Goal: Task Accomplishment & Management: Complete application form

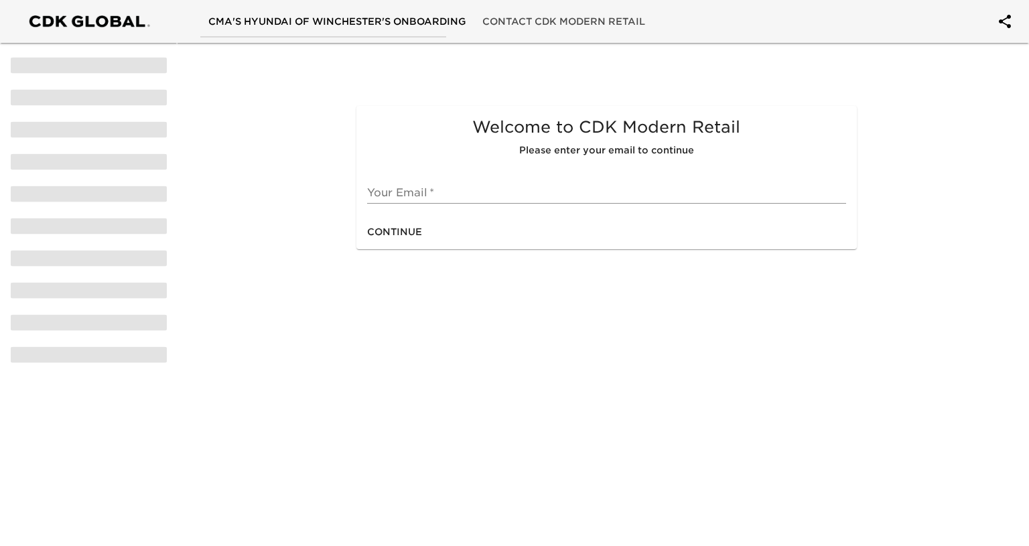
click at [429, 194] on input "text" at bounding box center [606, 192] width 478 height 21
click at [406, 230] on span "Continue" at bounding box center [394, 232] width 55 height 17
click at [403, 230] on span "Continue" at bounding box center [394, 232] width 55 height 17
click at [943, 153] on div "Welcome to CDK Modern Retail Please enter your email to continue Your Email   *…" at bounding box center [514, 124] width 1034 height 254
drag, startPoint x: 452, startPoint y: 188, endPoint x: 273, endPoint y: 188, distance: 178.8
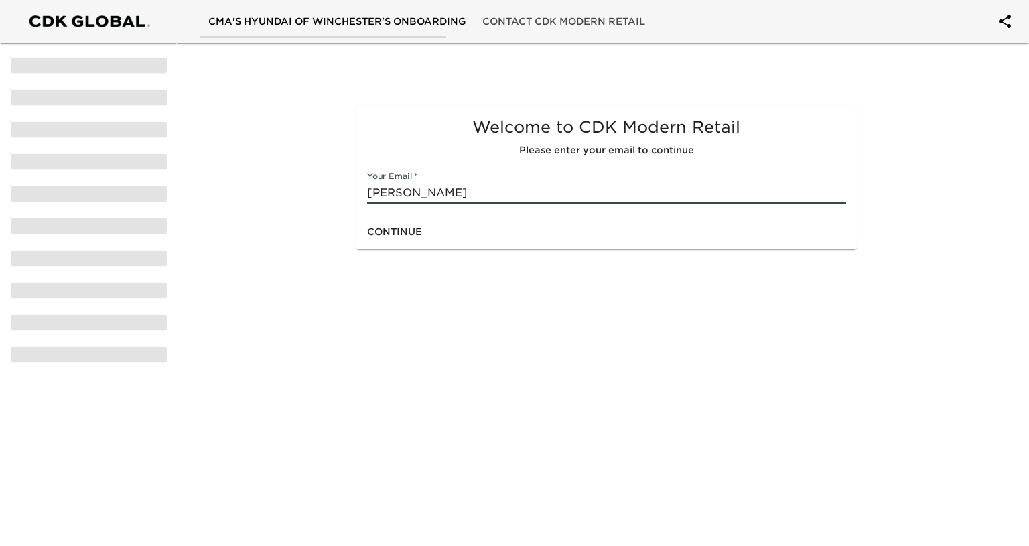
click at [273, 188] on div "Welcome to CDK Modern Retail Please enter your email to continue Your Email   *…" at bounding box center [513, 144] width 689 height 216
type input "[EMAIL_ADDRESS][DOMAIN_NAME]"
click at [398, 231] on span "Continue" at bounding box center [394, 232] width 55 height 17
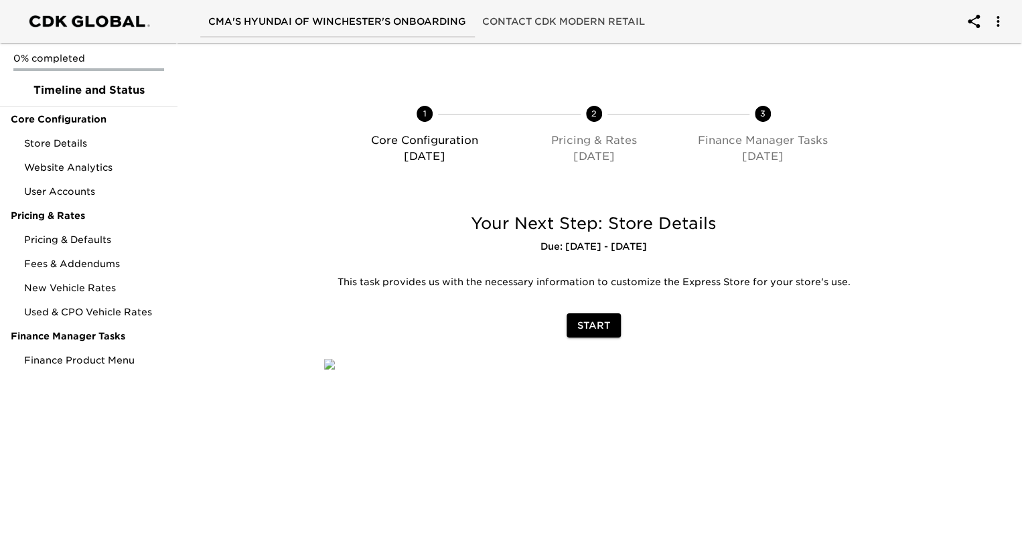
scroll to position [30, 0]
click at [40, 137] on span "Store Details" at bounding box center [95, 143] width 143 height 13
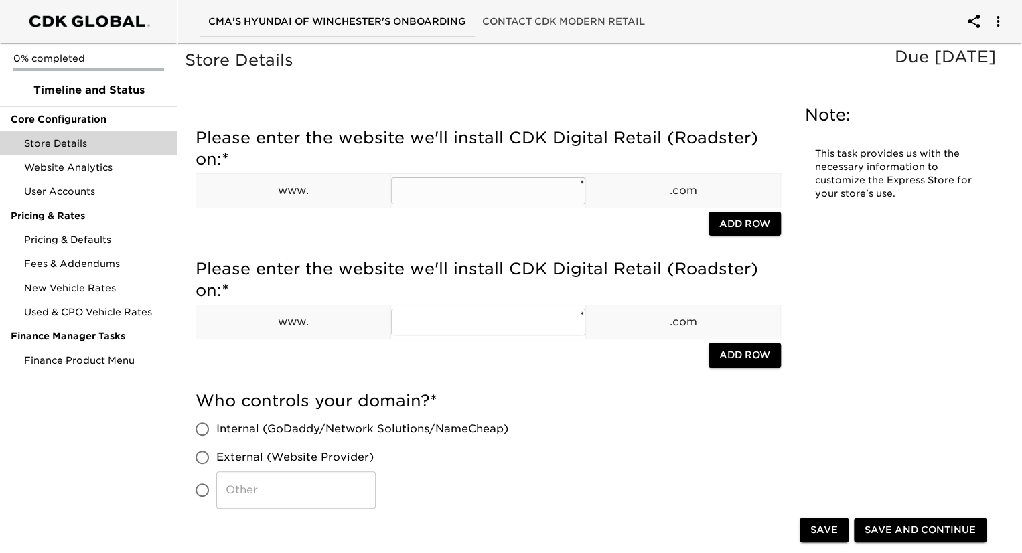
click at [477, 177] on input "text" at bounding box center [488, 190] width 194 height 27
click at [479, 185] on input "cmashyundaiofwinchester" at bounding box center [488, 190] width 194 height 27
type input "cmashyundaiofwinchester"
click at [469, 325] on input "text" at bounding box center [488, 322] width 194 height 27
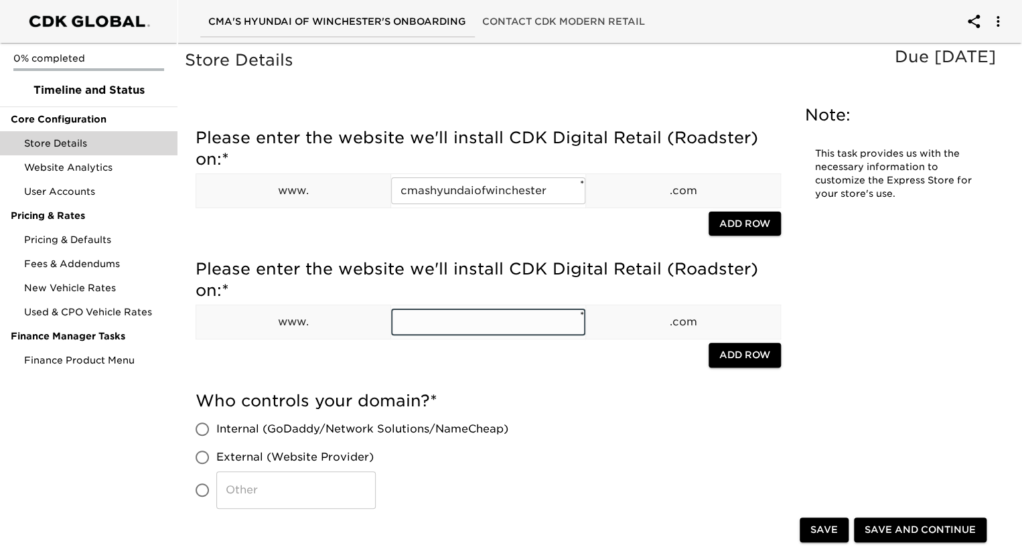
paste input "cmashyundaiofwinchester"
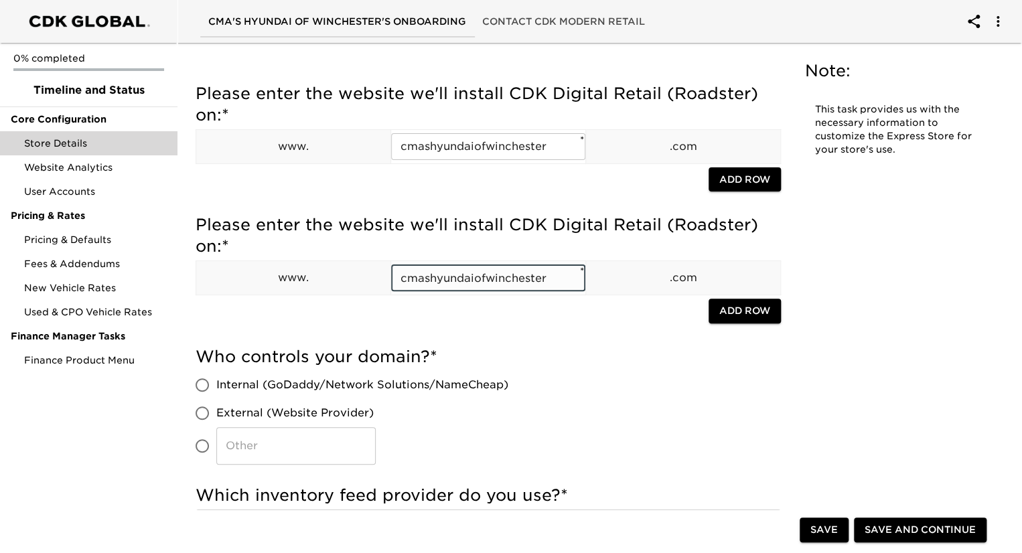
scroll to position [67, 0]
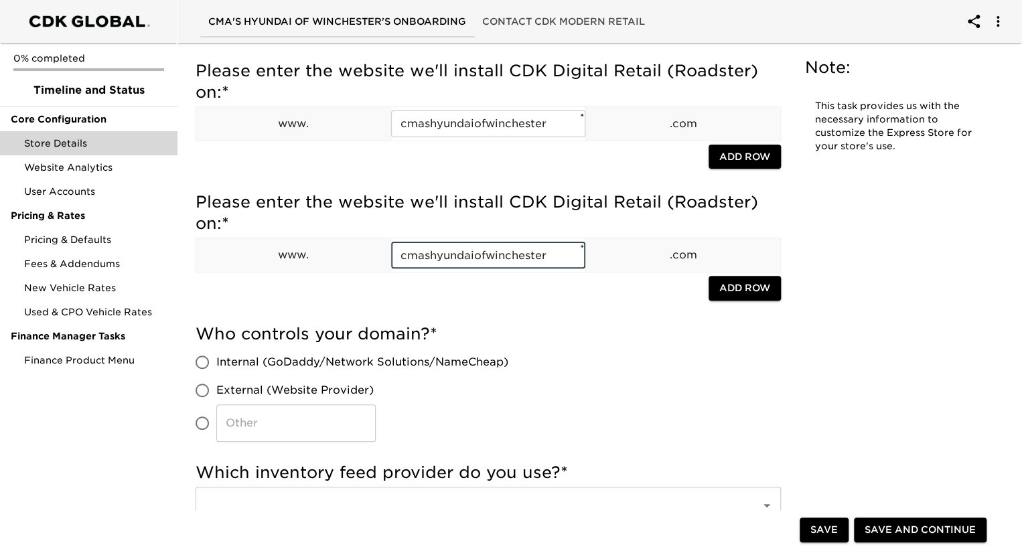
type input "cmashyundaiofwinchester"
click at [278, 370] on label "Internal (GoDaddy/Network Solutions/NameCheap)" at bounding box center [348, 362] width 320 height 28
click at [216, 370] on input "Internal (GoDaddy/Network Solutions/NameCheap)" at bounding box center [202, 362] width 28 height 28
radio input "true"
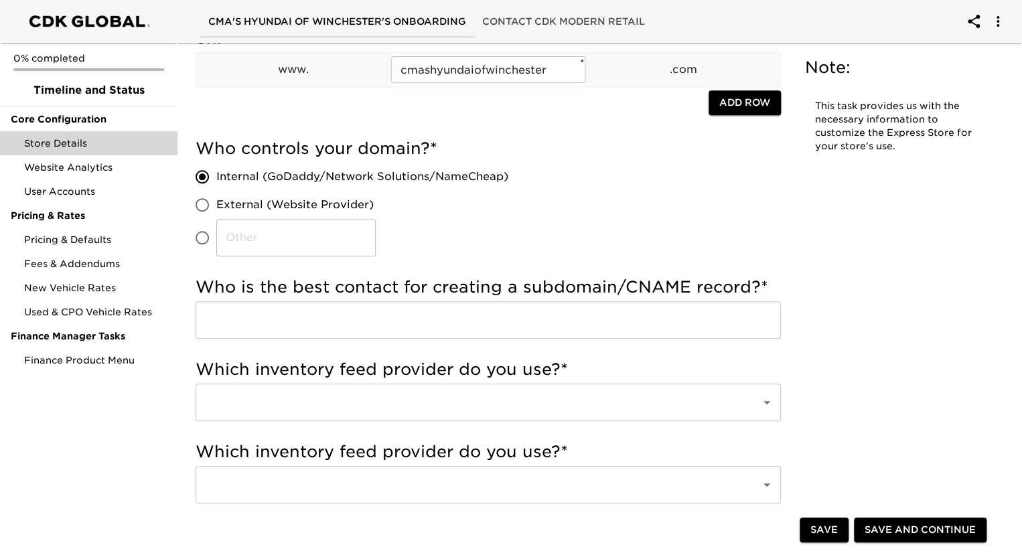
scroll to position [268, 0]
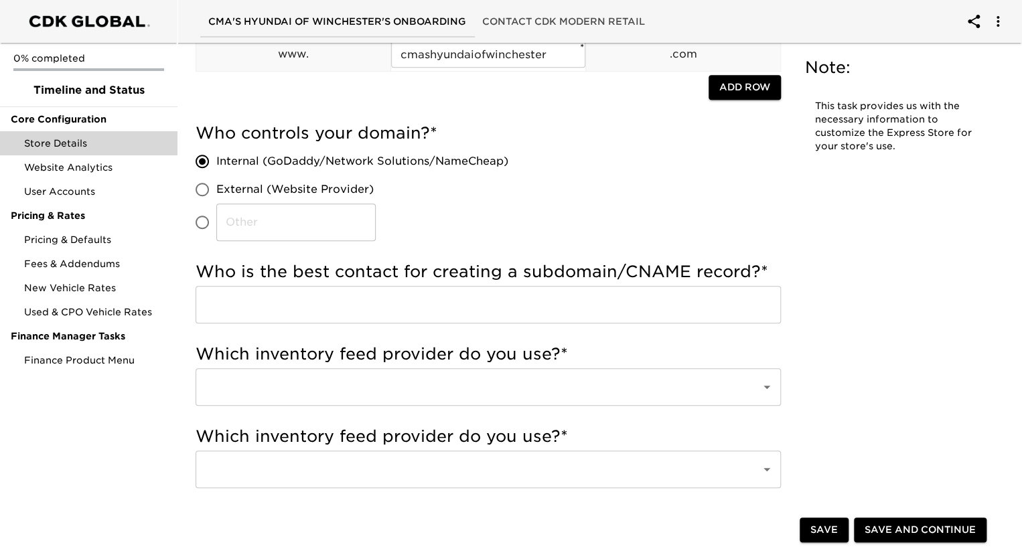
click at [583, 301] on input "text" at bounding box center [488, 305] width 585 height 38
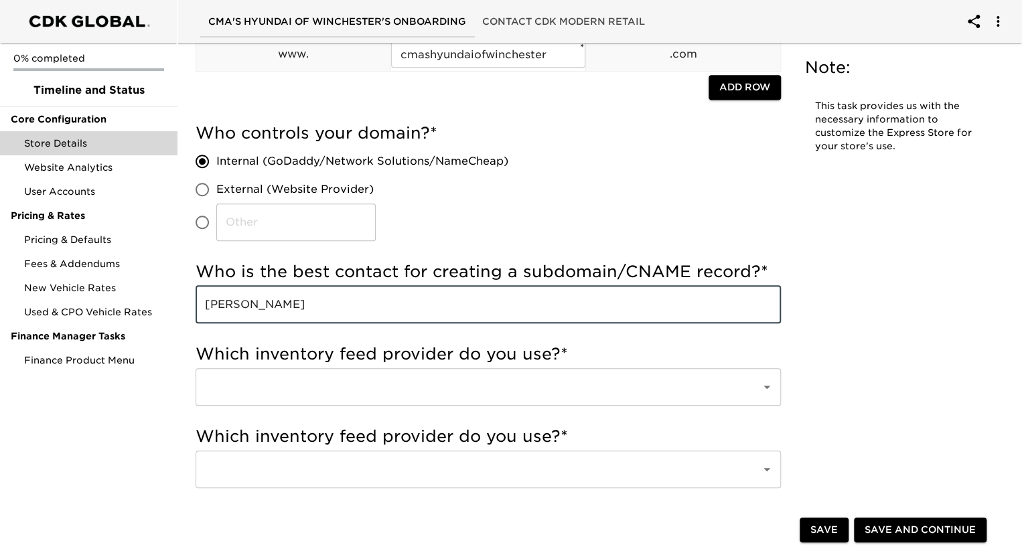
type input "[PERSON_NAME]"
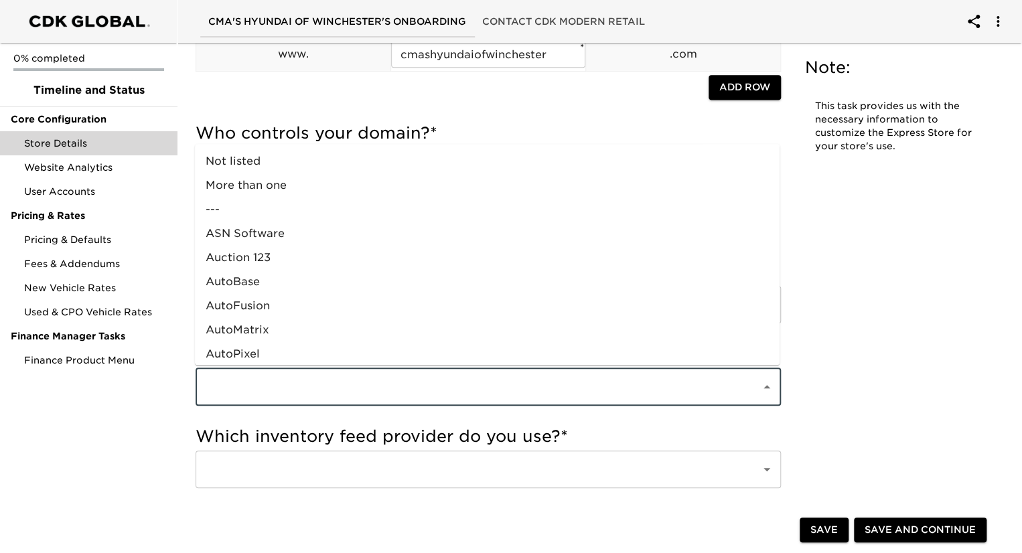
click at [597, 391] on input "text" at bounding box center [470, 386] width 536 height 25
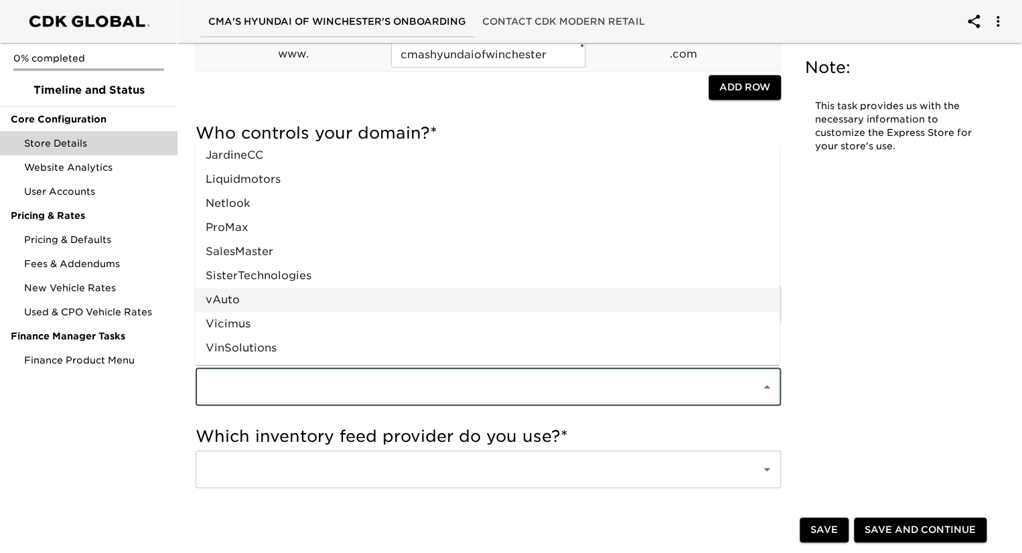
click at [276, 298] on li "vAuto" at bounding box center [487, 300] width 585 height 24
type input "vAuto"
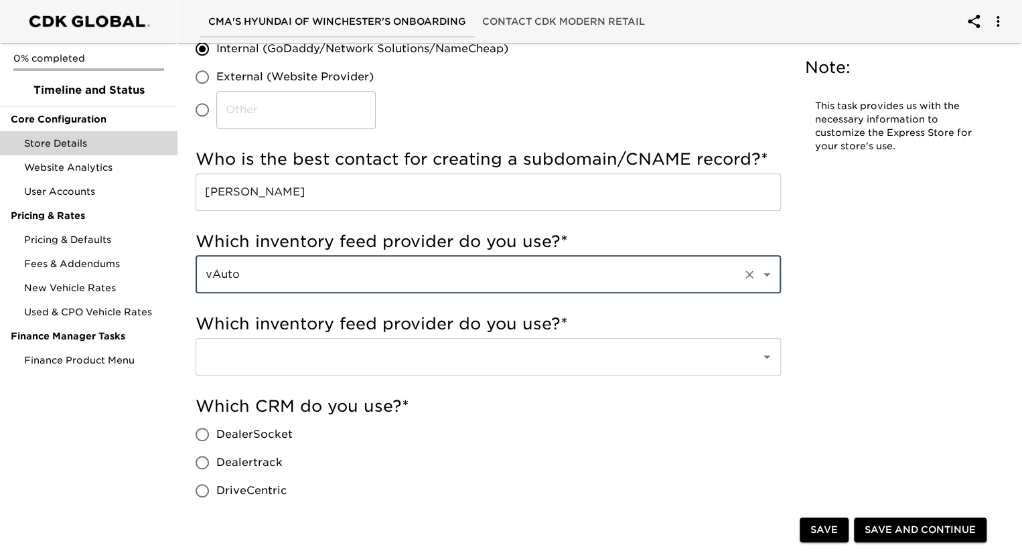
scroll to position [402, 0]
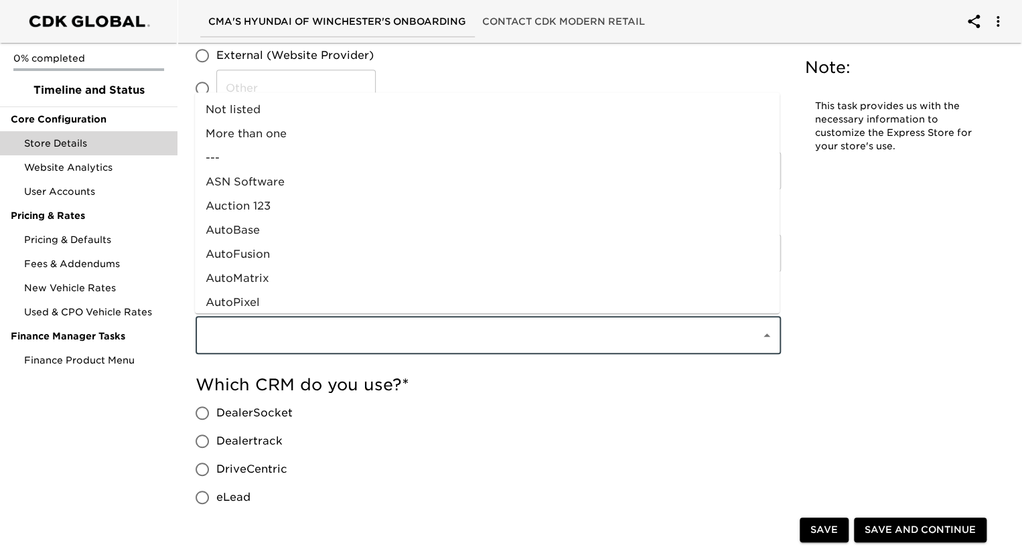
click at [350, 332] on input "text" at bounding box center [470, 335] width 536 height 25
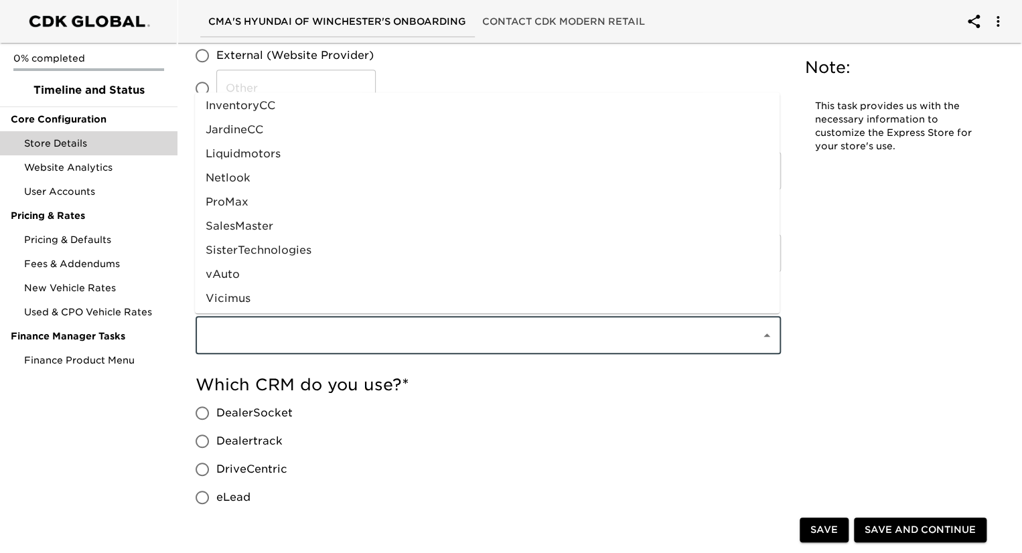
scroll to position [659, 0]
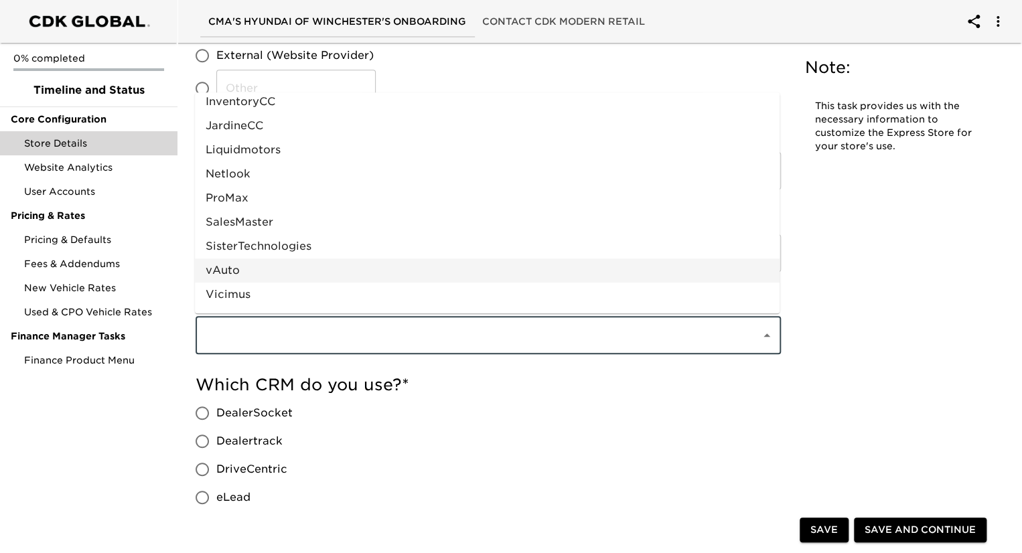
click at [311, 275] on li "vAuto" at bounding box center [487, 270] width 585 height 24
type input "vAuto"
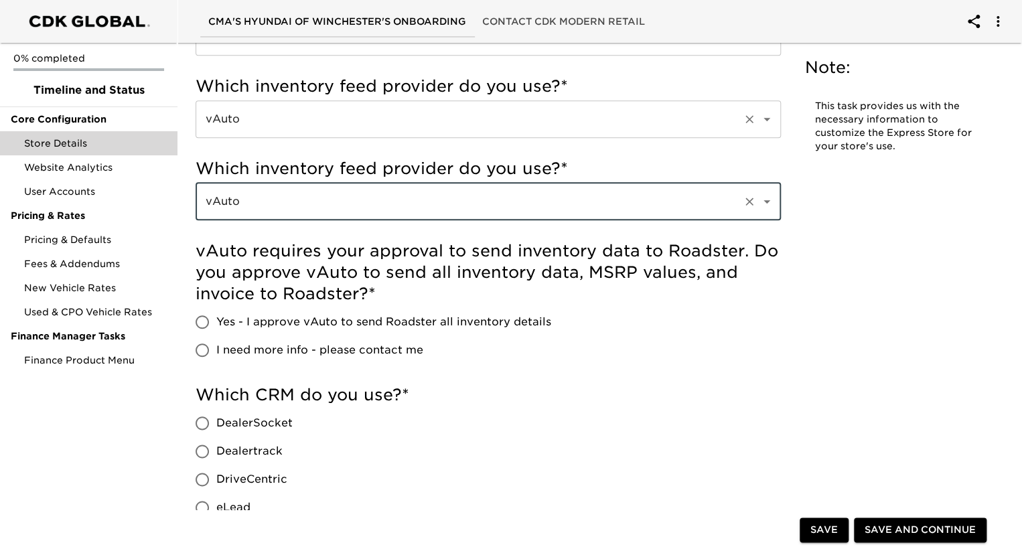
scroll to position [603, 0]
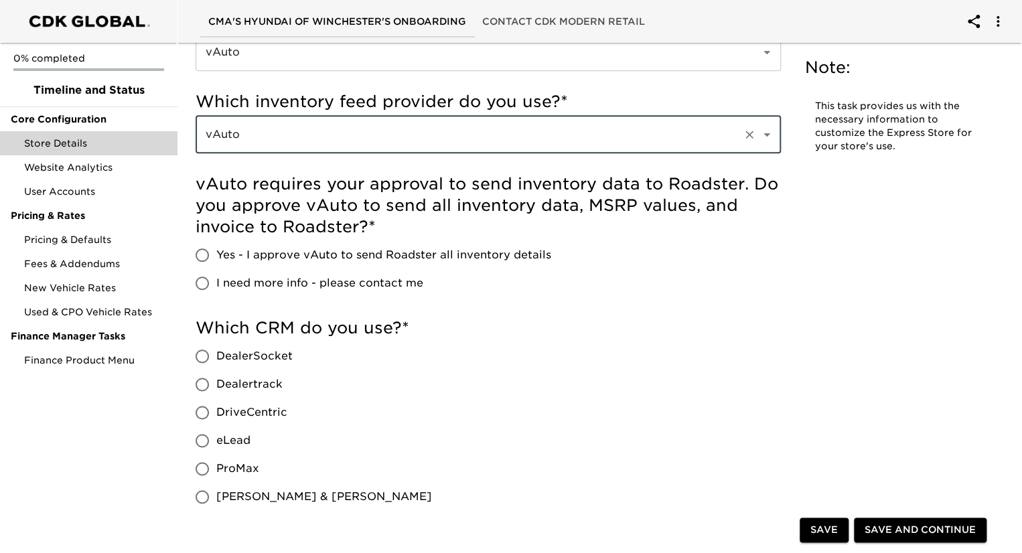
click at [350, 257] on span "Yes - I approve vAuto to send Roadster all inventory details" at bounding box center [383, 255] width 335 height 16
click at [216, 257] on input "Yes - I approve vAuto to send Roadster all inventory details" at bounding box center [202, 255] width 28 height 28
radio input "true"
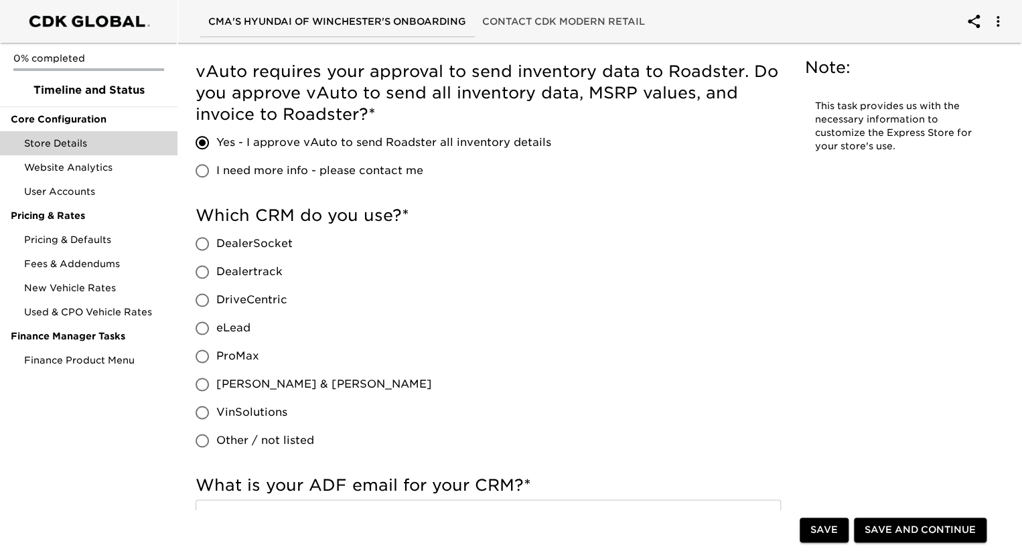
scroll to position [737, 0]
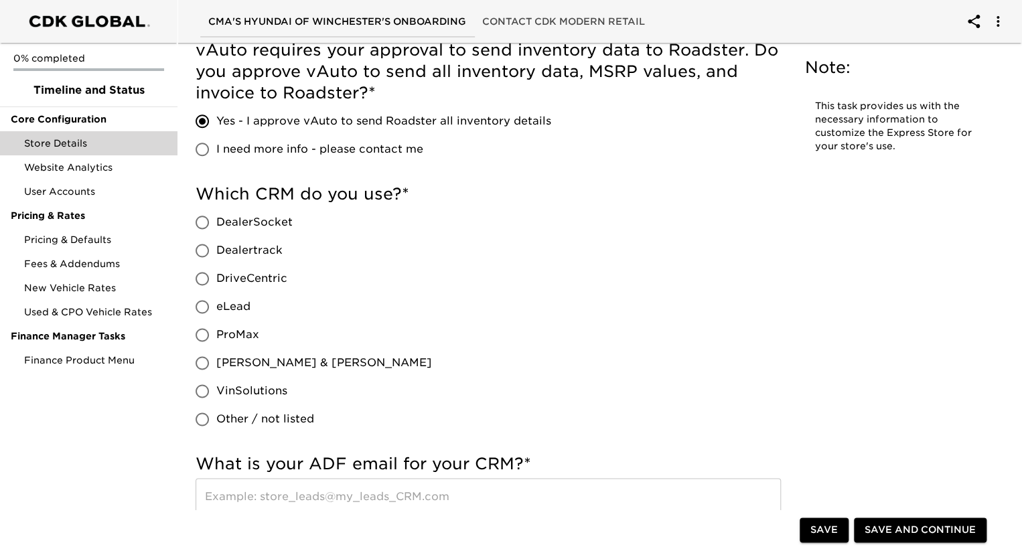
click at [265, 389] on span "VinSolutions" at bounding box center [251, 391] width 71 height 16
click at [216, 389] on input "VinSolutions" at bounding box center [202, 391] width 28 height 28
radio input "true"
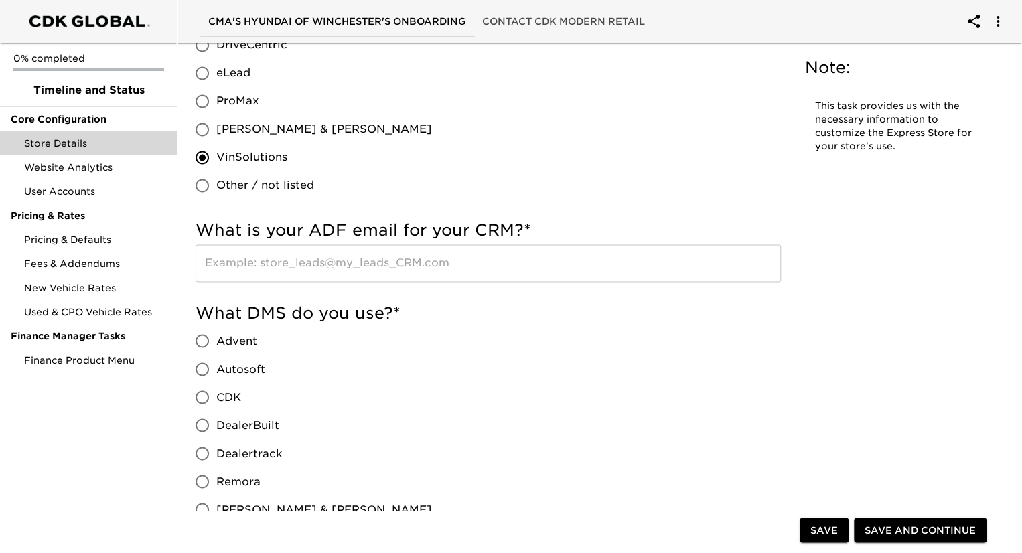
scroll to position [1004, 0]
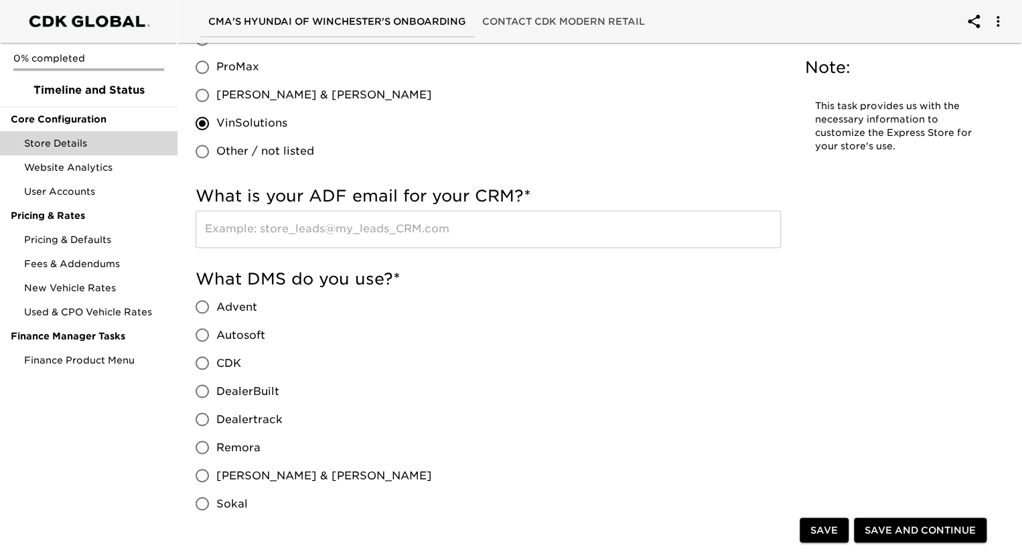
click at [450, 213] on input "text" at bounding box center [488, 229] width 585 height 38
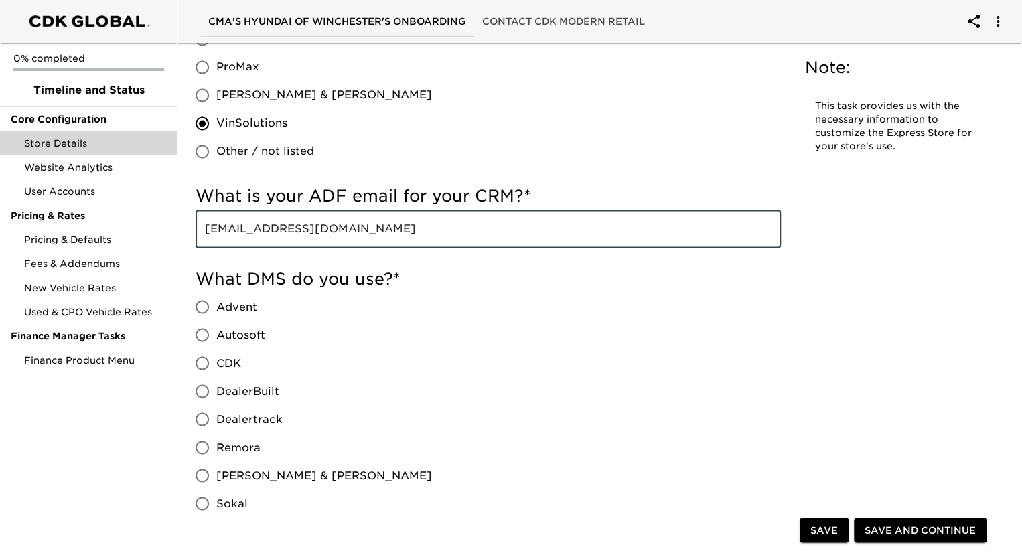
type input "[EMAIL_ADDRESS][DOMAIN_NAME]"
click at [232, 357] on span "CDK" at bounding box center [228, 363] width 25 height 16
click at [216, 357] on input "CDK" at bounding box center [202, 363] width 28 height 28
radio input "true"
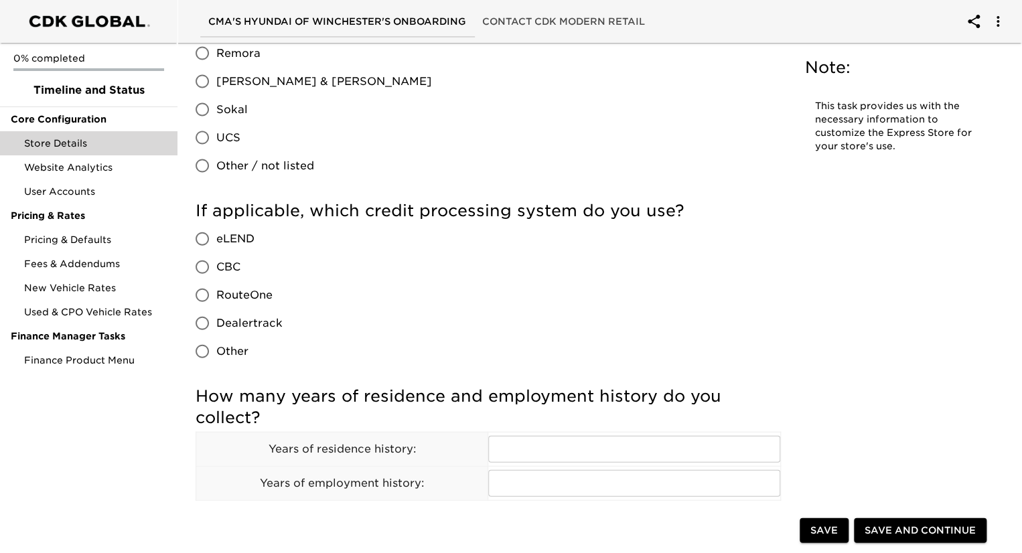
scroll to position [1406, 0]
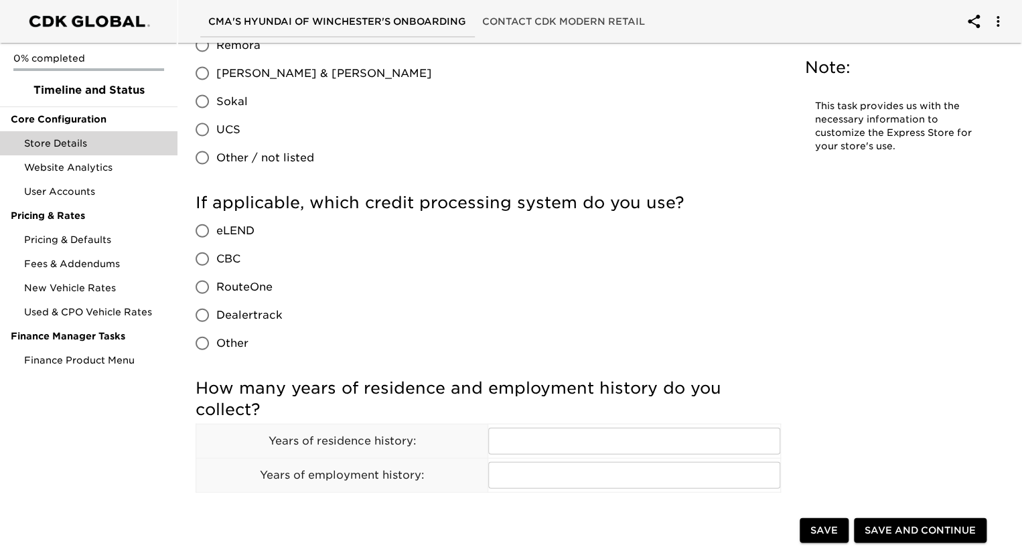
click at [260, 307] on span "Dealertrack" at bounding box center [249, 315] width 66 height 16
click at [216, 307] on input "Dealertrack" at bounding box center [202, 315] width 28 height 28
radio input "true"
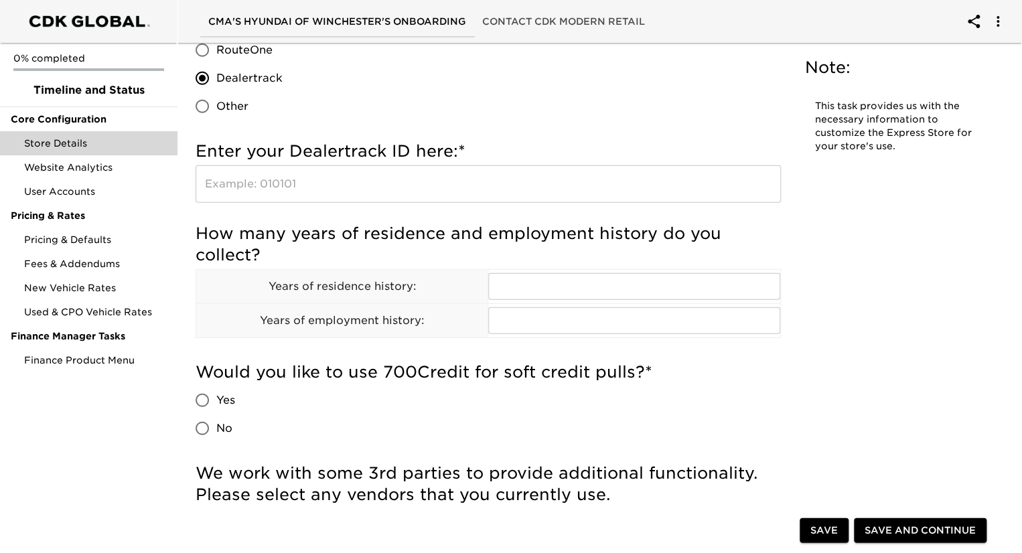
scroll to position [1674, 0]
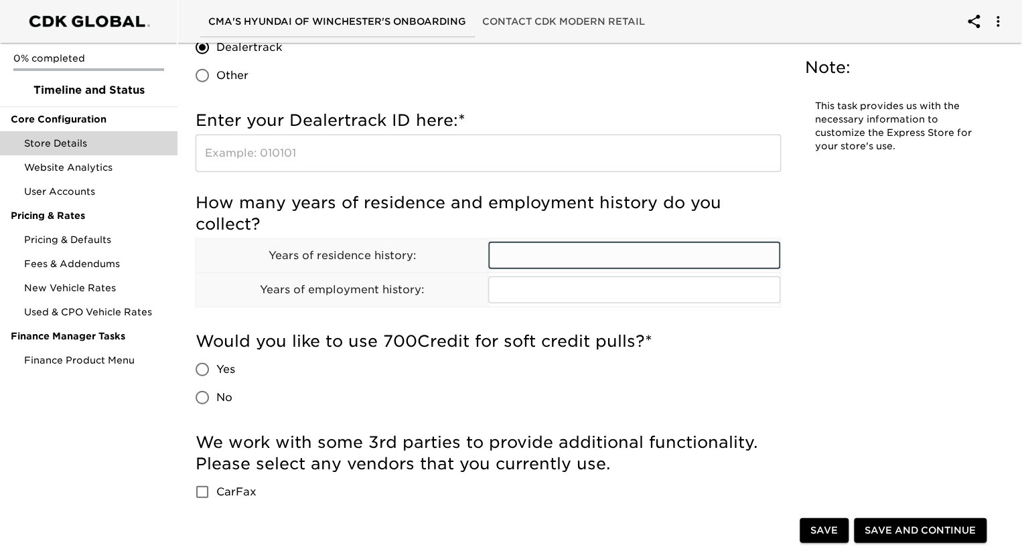
click at [588, 252] on input "text" at bounding box center [633, 255] width 291 height 27
type input "2"
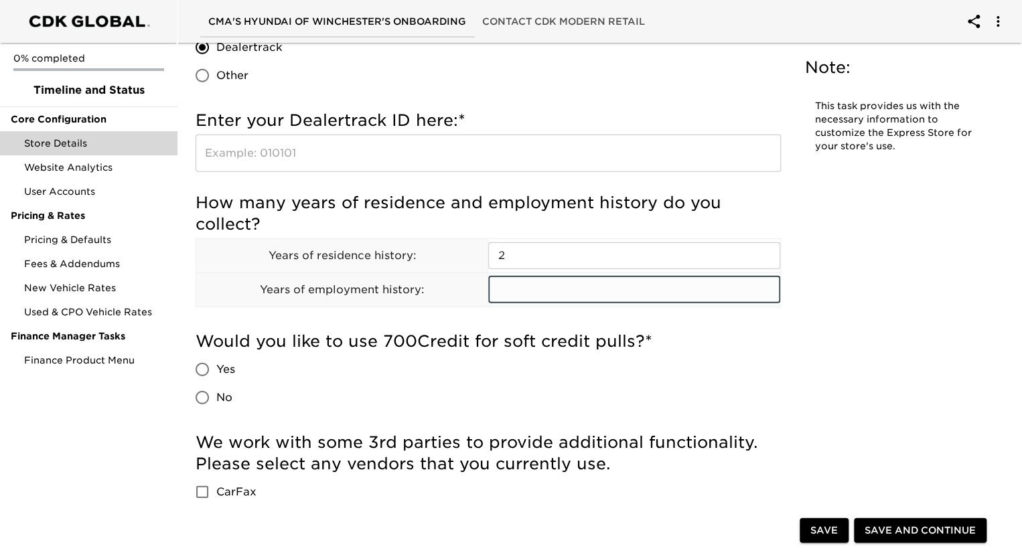
click at [566, 284] on input "text" at bounding box center [633, 290] width 291 height 27
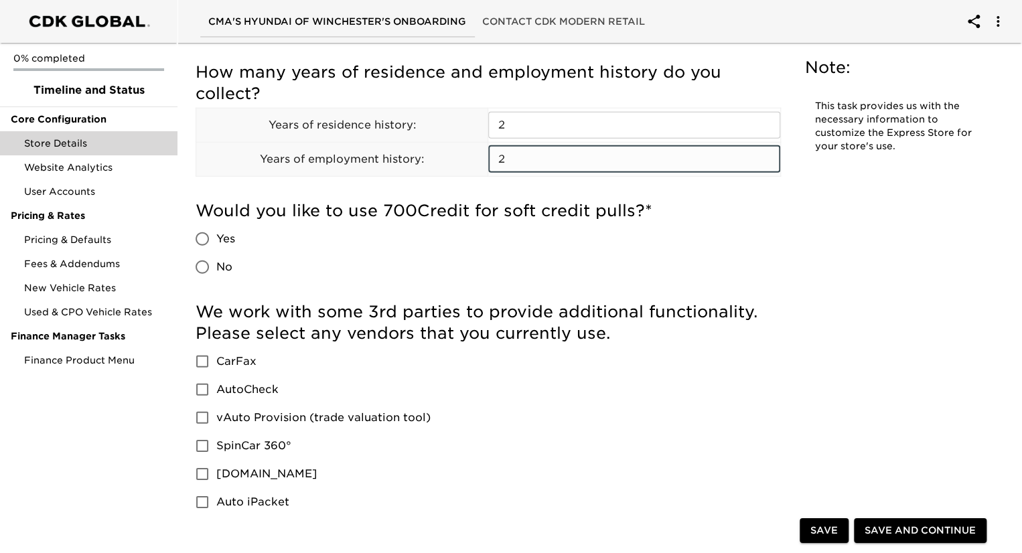
scroll to position [1808, 0]
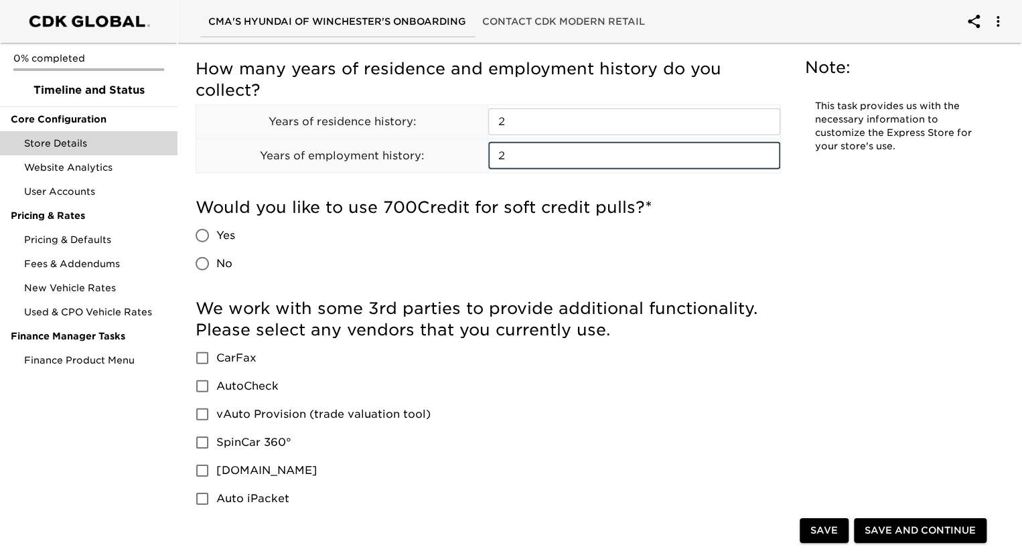
type input "2"
click at [230, 234] on span "Yes" at bounding box center [225, 236] width 19 height 16
click at [216, 234] on input "Yes" at bounding box center [202, 236] width 28 height 28
radio input "true"
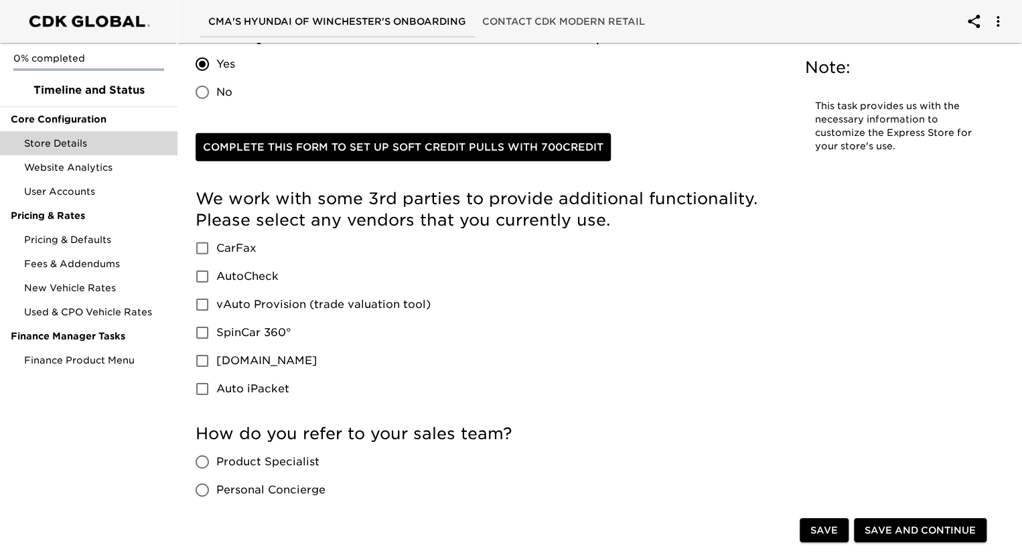
scroll to position [2009, 0]
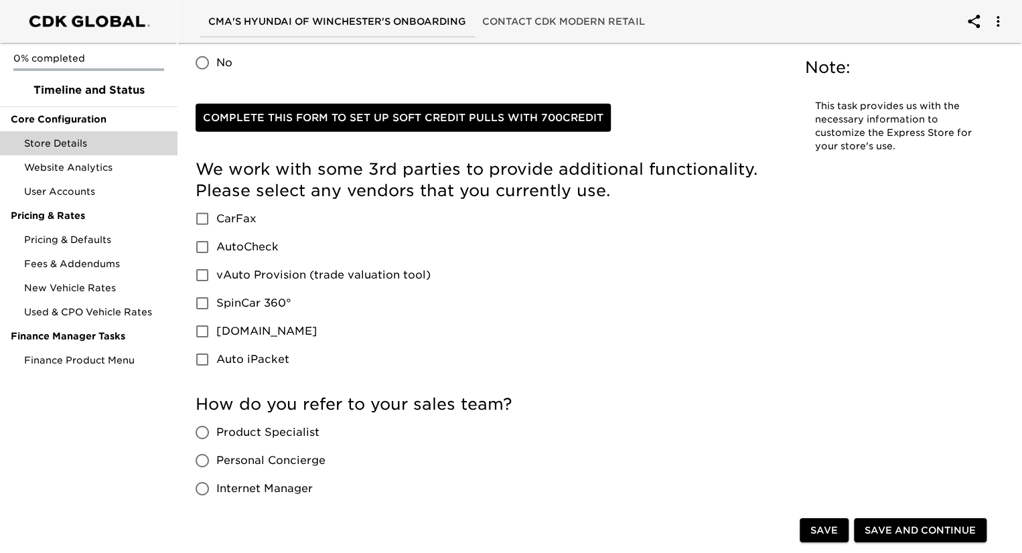
click at [245, 220] on span "CarFax" at bounding box center [236, 219] width 40 height 16
click at [216, 220] on input "CarFax" at bounding box center [202, 219] width 28 height 28
checkbox input "true"
click at [240, 243] on span "AutoCheck" at bounding box center [247, 247] width 62 height 16
click at [216, 243] on input "AutoCheck" at bounding box center [202, 247] width 28 height 28
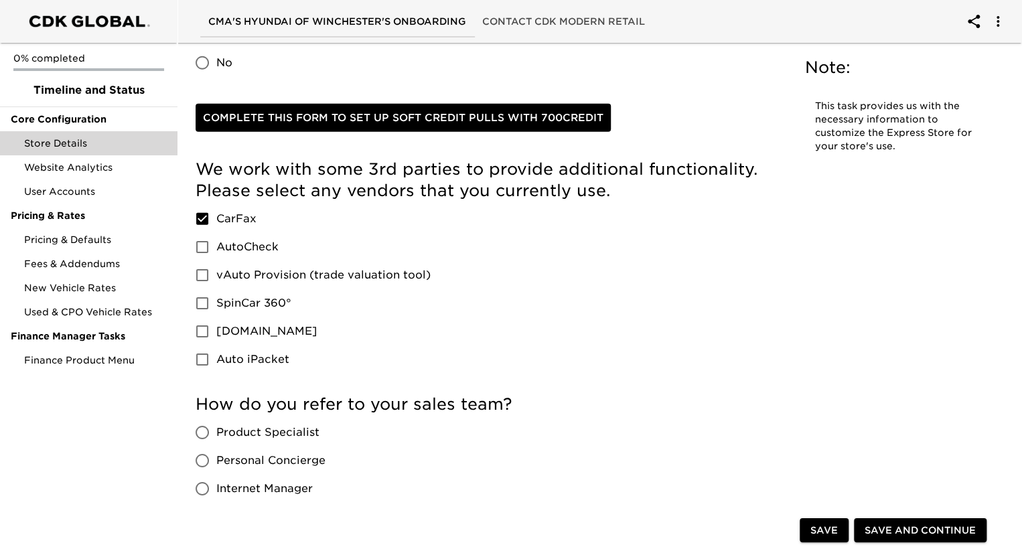
checkbox input "true"
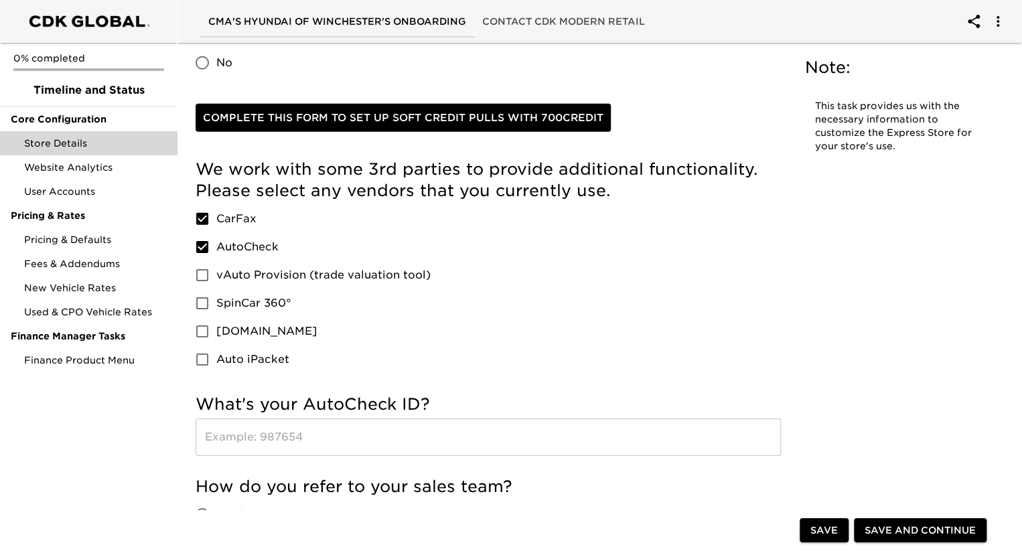
click at [252, 302] on span "SpinCar 360°" at bounding box center [253, 303] width 75 height 16
click at [216, 302] on input "SpinCar 360°" at bounding box center [202, 303] width 28 height 28
click at [252, 302] on span "SpinCar 360°" at bounding box center [253, 303] width 75 height 16
click at [216, 302] on input "SpinCar 360°" at bounding box center [202, 303] width 28 height 28
checkbox input "false"
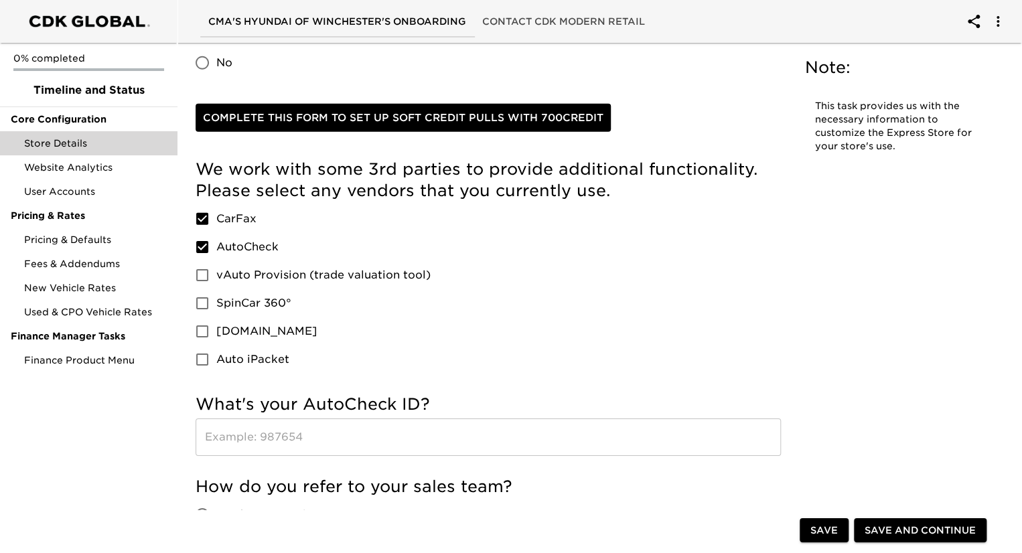
click at [366, 442] on input "text" at bounding box center [488, 438] width 585 height 38
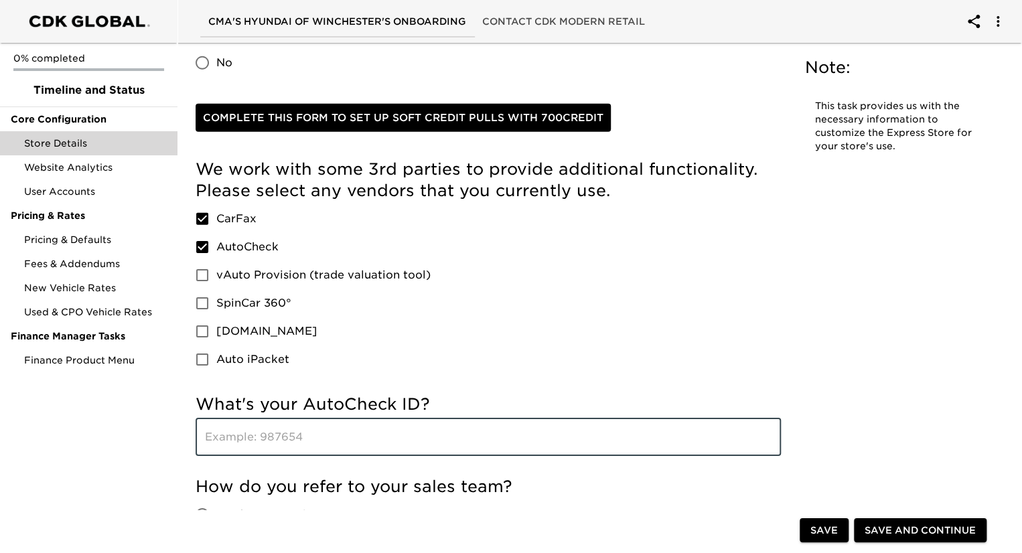
paste input "5206121"
type input "5206121"
click at [743, 372] on div "We work with some 3rd parties to provide additional functionality. Please selec…" at bounding box center [488, 266] width 585 height 215
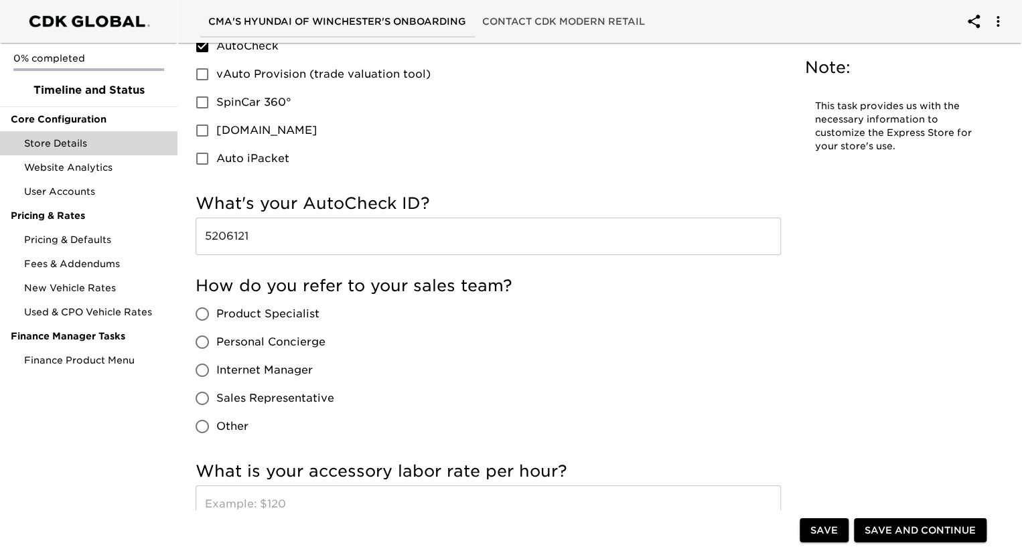
scroll to position [2277, 0]
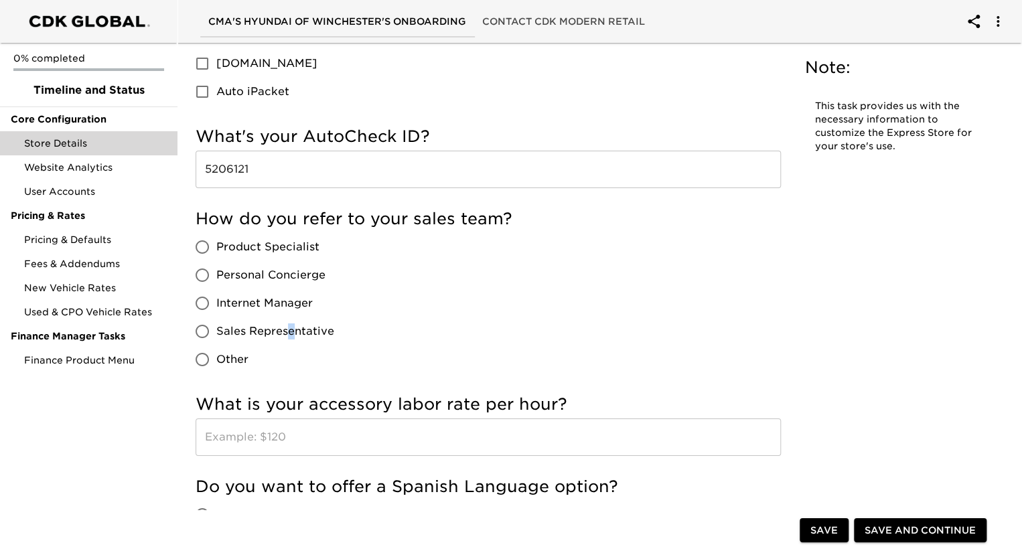
drag, startPoint x: 286, startPoint y: 339, endPoint x: 295, endPoint y: 334, distance: 9.9
click at [295, 334] on label "Sales Representative" at bounding box center [261, 331] width 146 height 28
click at [303, 332] on span "Sales Representative" at bounding box center [275, 331] width 118 height 16
click at [216, 332] on input "Sales Representative" at bounding box center [202, 331] width 28 height 28
radio input "true"
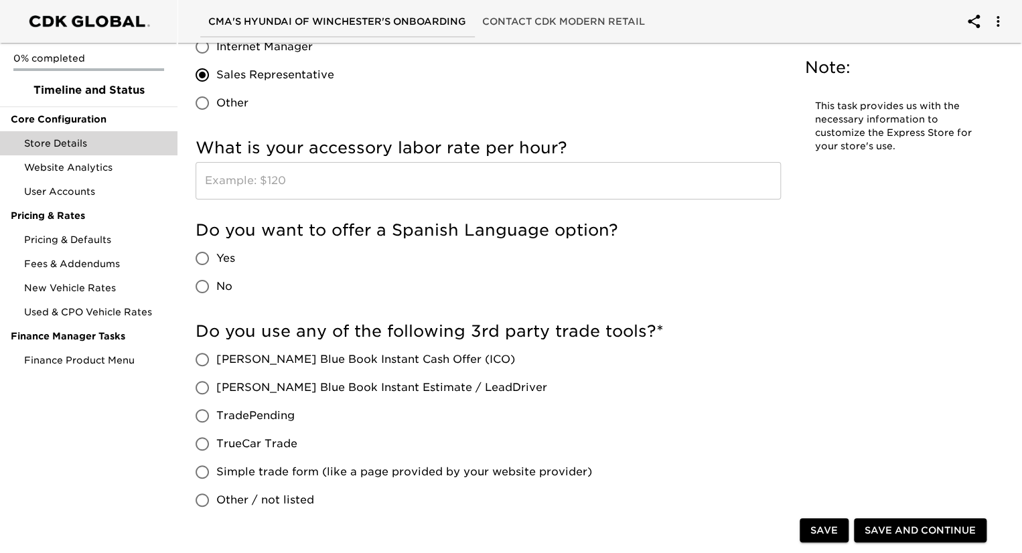
scroll to position [2545, 0]
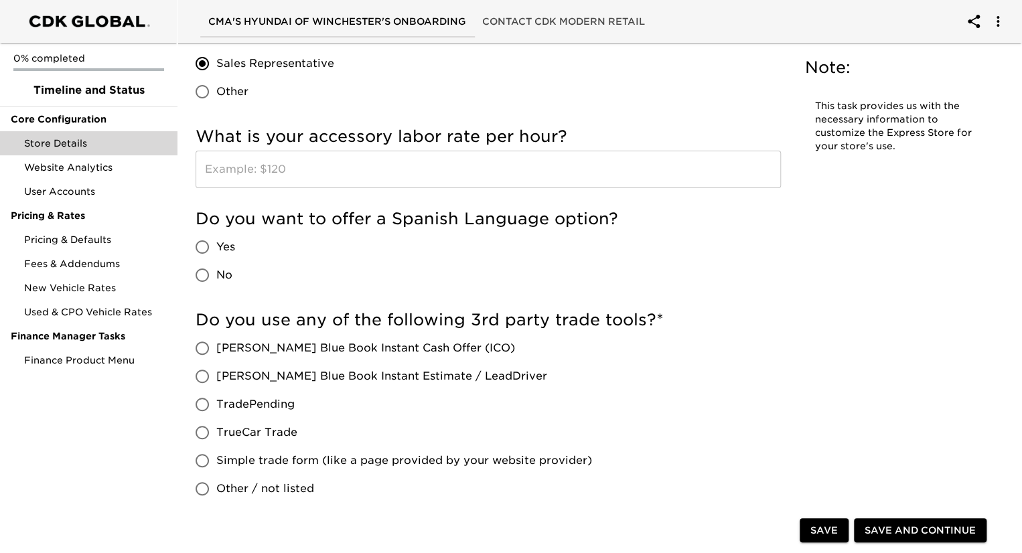
click at [225, 276] on span "No" at bounding box center [224, 275] width 16 height 16
click at [216, 276] on input "No" at bounding box center [202, 275] width 28 height 28
radio input "true"
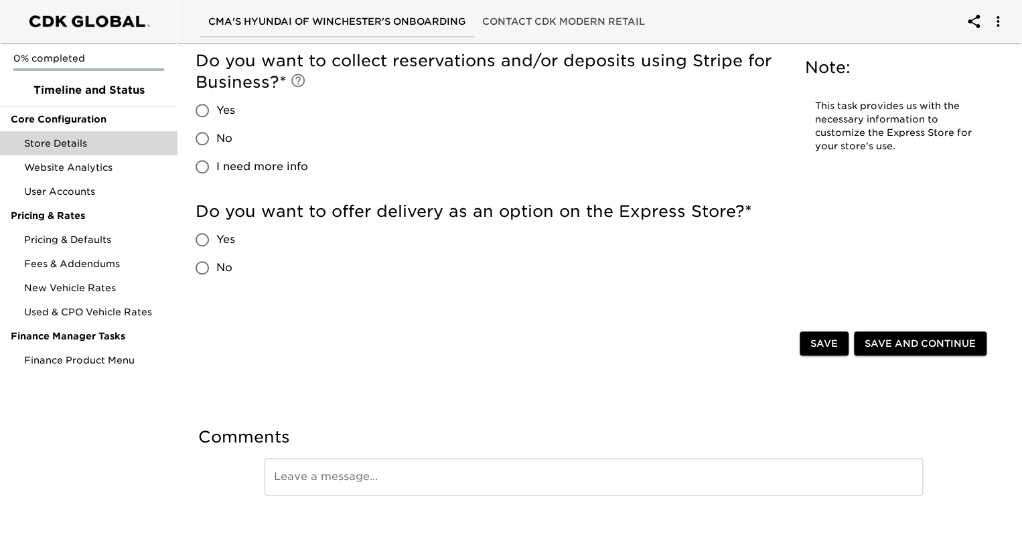
scroll to position [3105, 0]
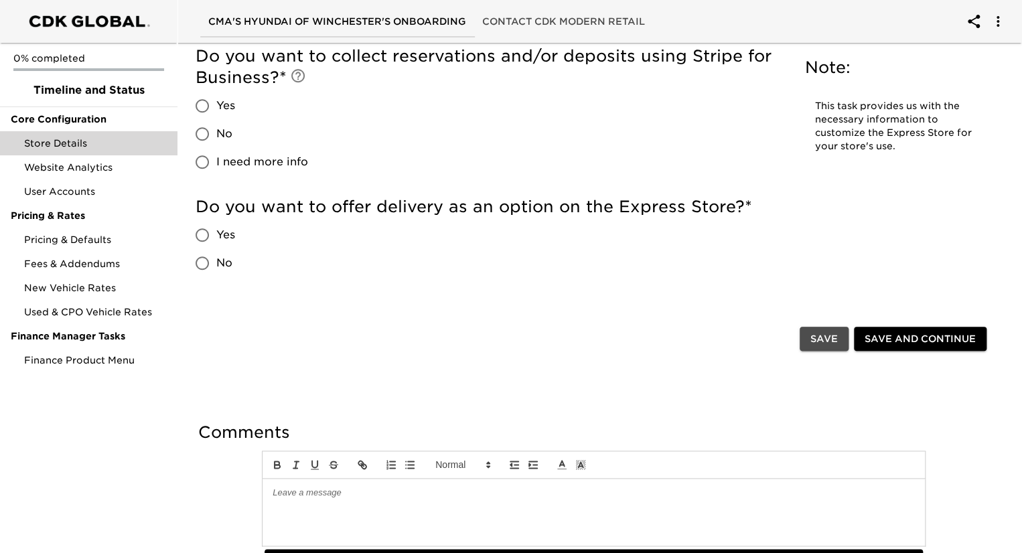
click at [824, 335] on span "Save" at bounding box center [823, 339] width 27 height 17
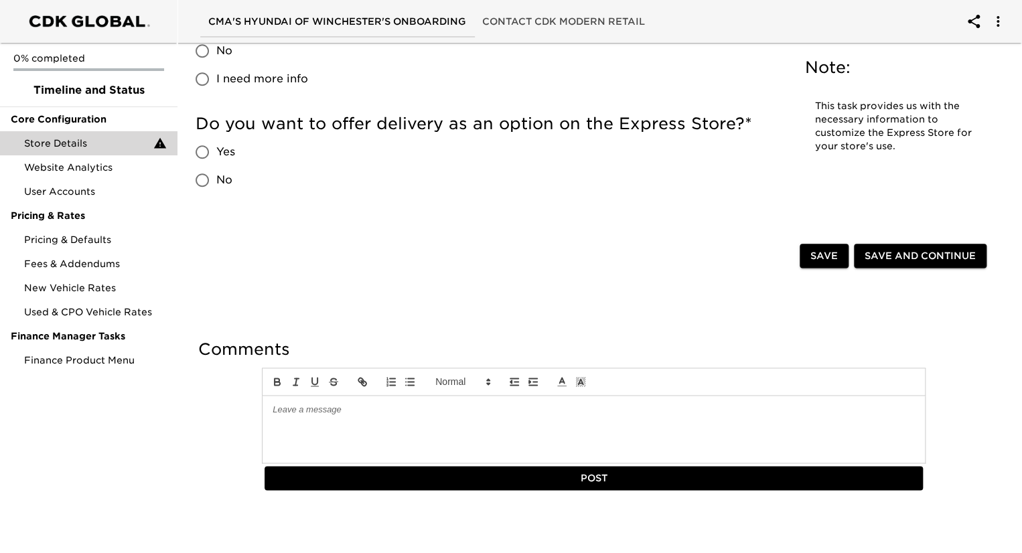
scroll to position [3188, 0]
